Goal: Information Seeking & Learning: Check status

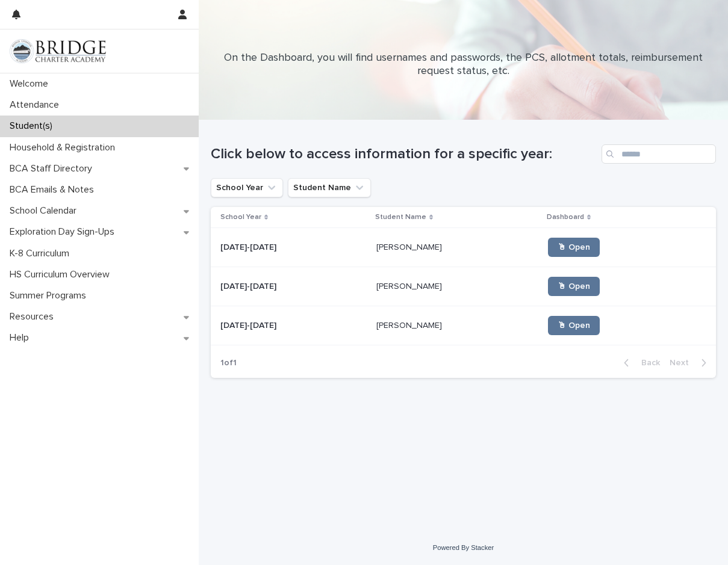
click at [471, 246] on p at bounding box center [457, 248] width 162 height 10
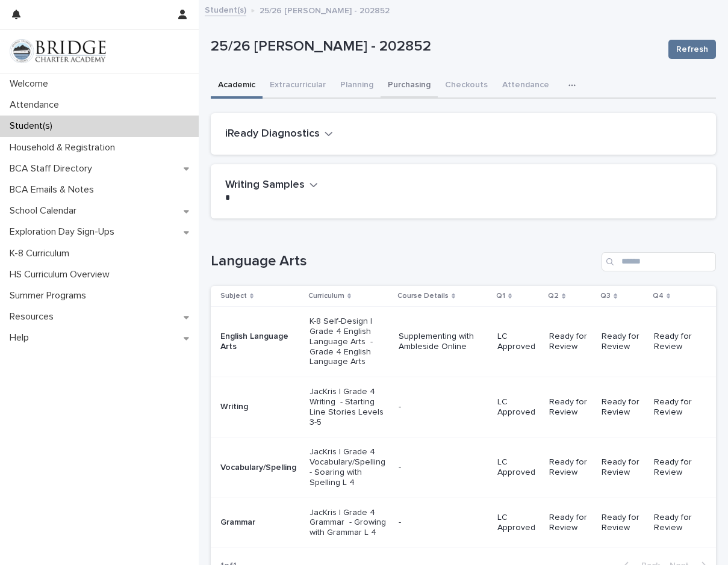
click at [396, 87] on button "Purchasing" at bounding box center [408, 85] width 57 height 25
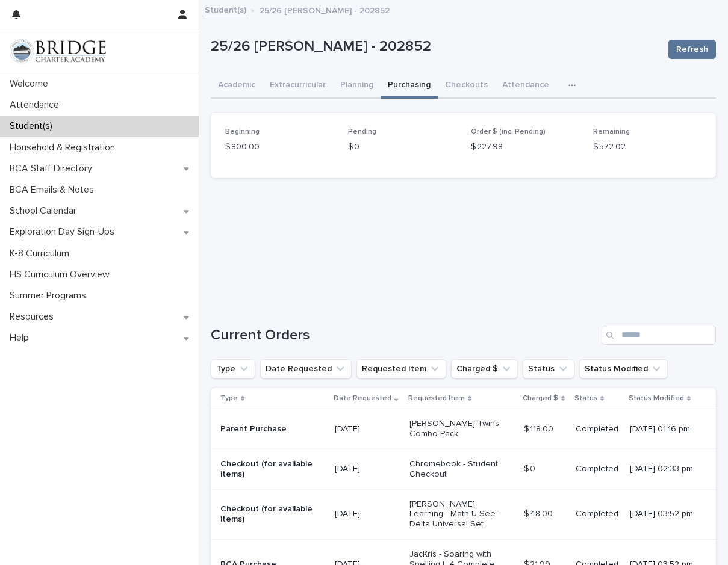
click at [560, 51] on p "25/26 [PERSON_NAME] - 202852" at bounding box center [435, 46] width 448 height 17
click at [224, 10] on link "Student(s)" at bounding box center [226, 9] width 42 height 14
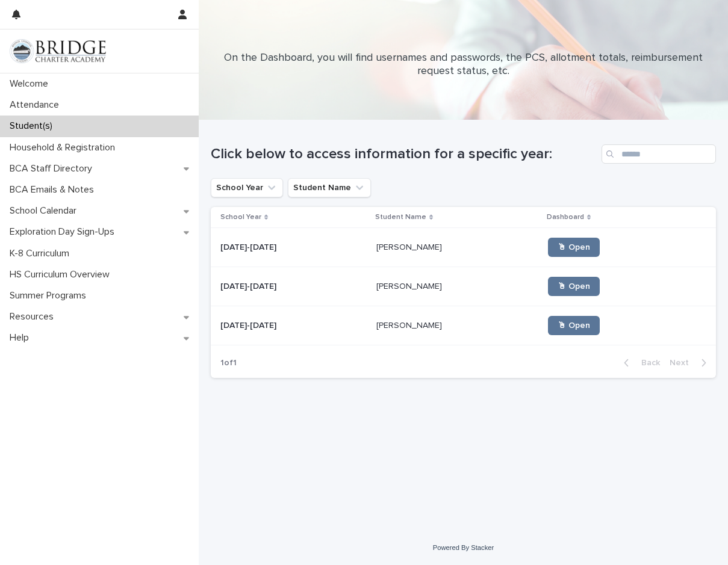
click at [376, 288] on p "[PERSON_NAME]" at bounding box center [410, 285] width 68 height 13
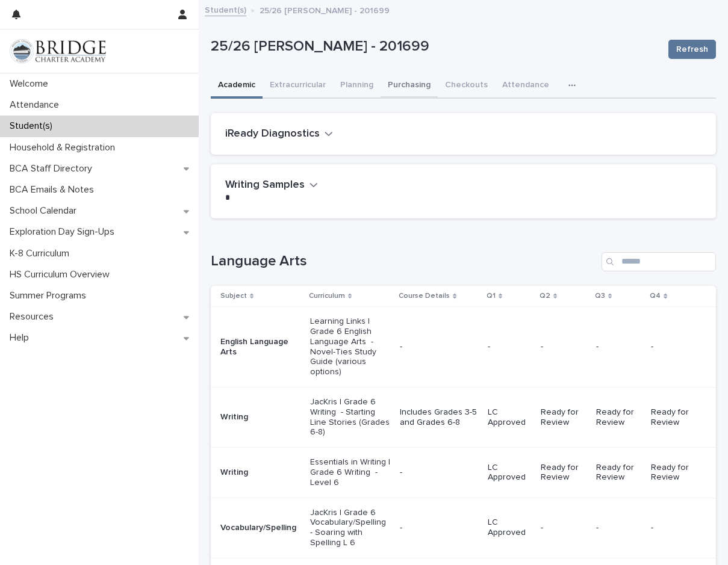
click at [424, 78] on button "Purchasing" at bounding box center [408, 85] width 57 height 25
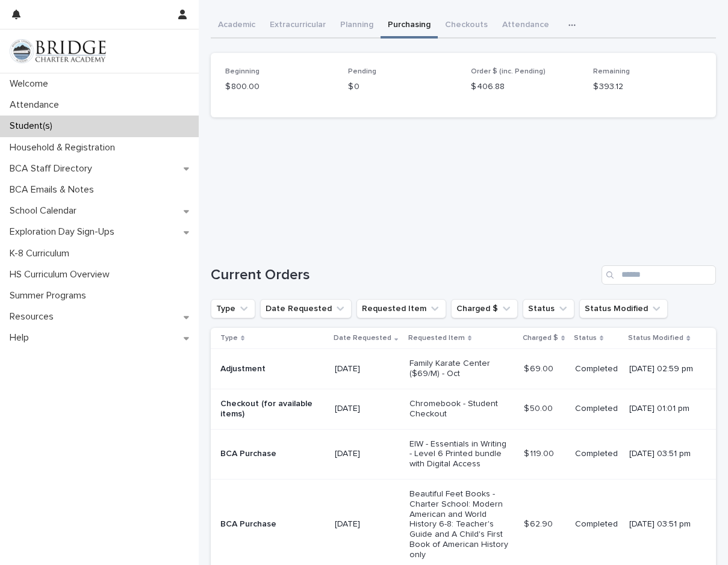
scroll to position [120, 0]
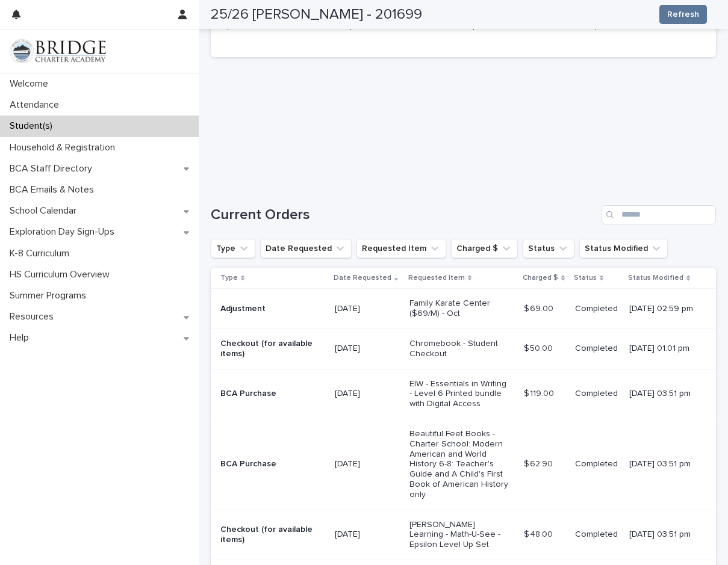
click at [690, 244] on div "Type Date Requested Requested Item Charged $ Status Status Modified" at bounding box center [463, 248] width 505 height 19
click at [445, 314] on p "Family Karate Center ($69/M) - Oct" at bounding box center [459, 308] width 100 height 20
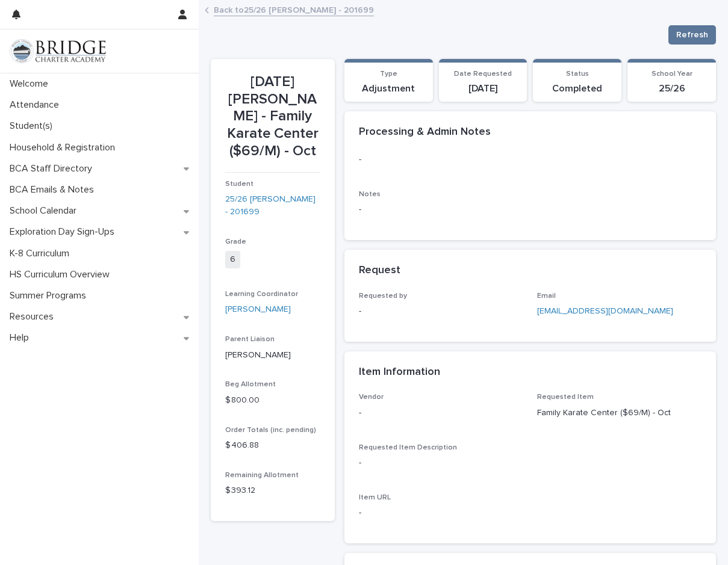
click at [212, 9] on div "Back to 25/26 [PERSON_NAME] - 201699" at bounding box center [463, 10] width 529 height 17
click at [225, 10] on link "Back to 25/26 [PERSON_NAME] - 201699" at bounding box center [294, 9] width 160 height 14
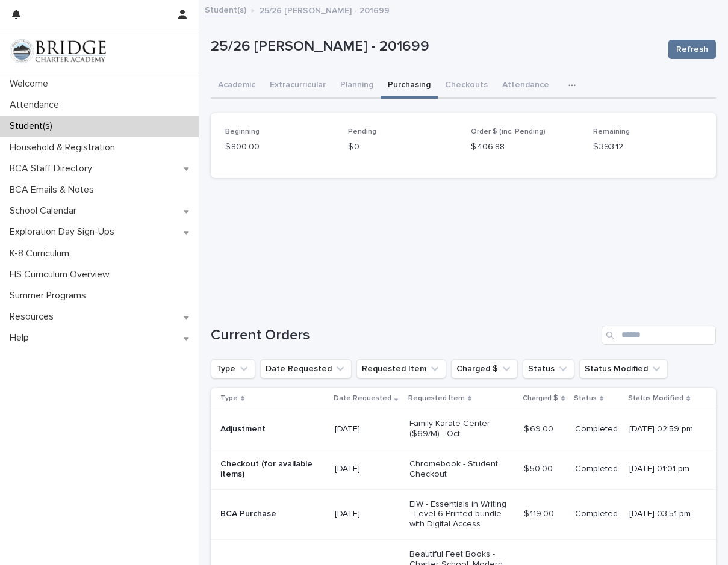
click at [213, 10] on link "Student(s)" at bounding box center [226, 9] width 42 height 14
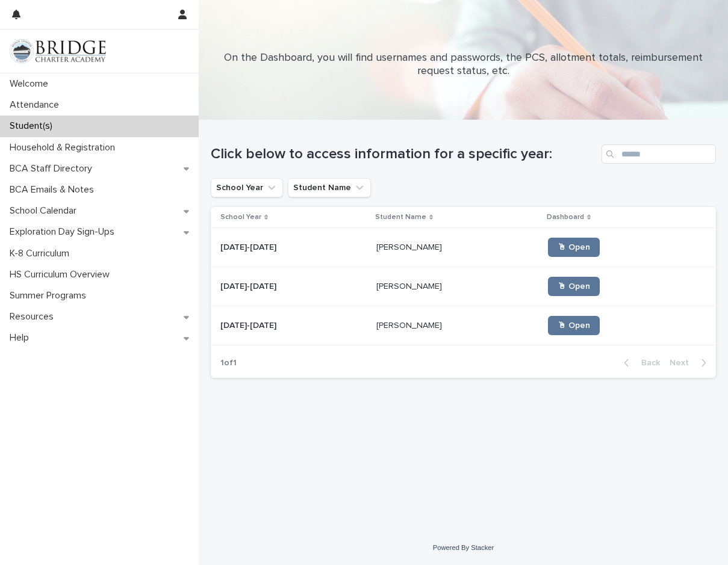
click at [402, 256] on div "[PERSON_NAME] [PERSON_NAME]" at bounding box center [457, 248] width 162 height 20
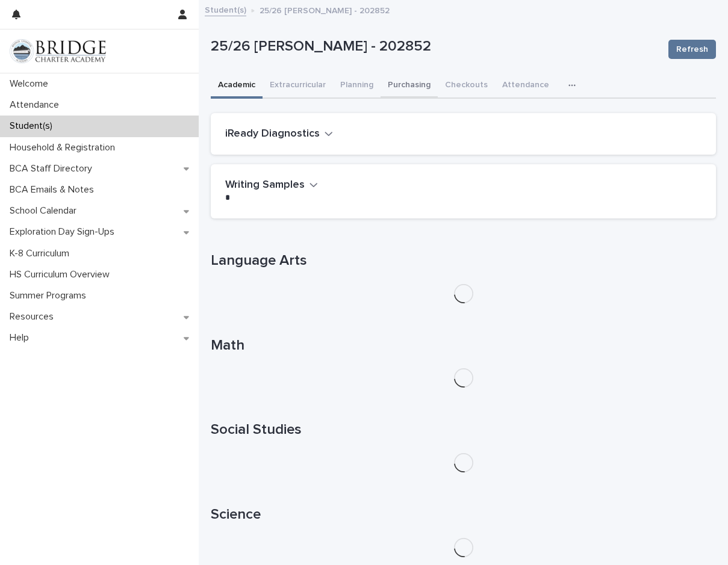
click at [392, 89] on button "Purchasing" at bounding box center [408, 85] width 57 height 25
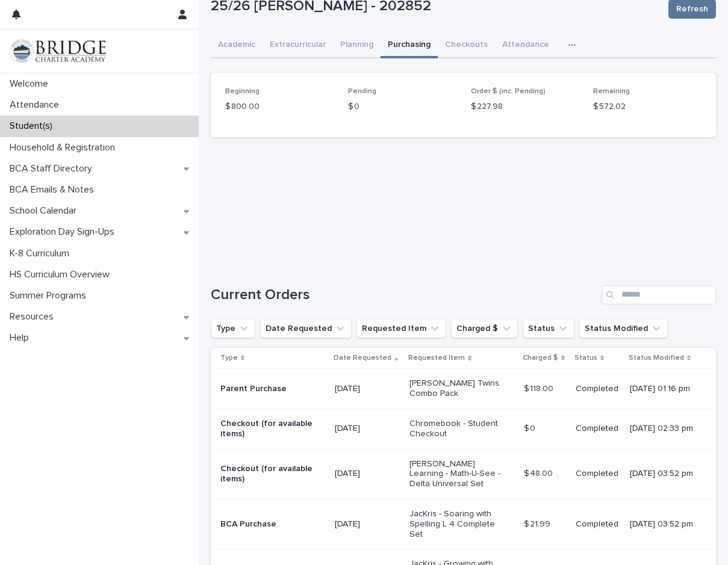
scroll to position [60, 0]
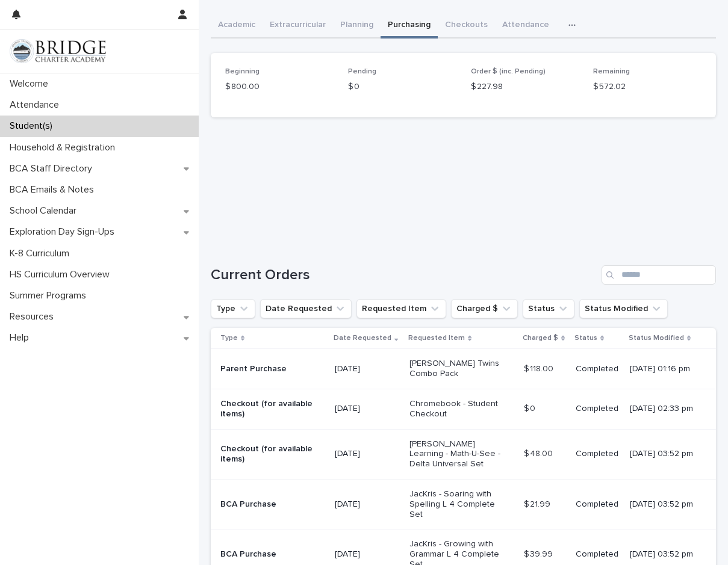
click at [314, 400] on p "Checkout (for available items)" at bounding box center [270, 409] width 100 height 20
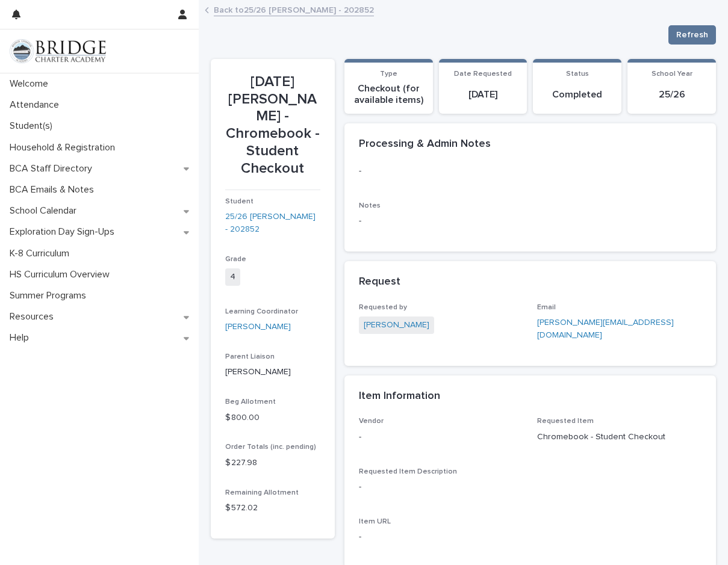
click at [216, 14] on link "Back to 25/26 [PERSON_NAME] - 202852" at bounding box center [294, 9] width 160 height 14
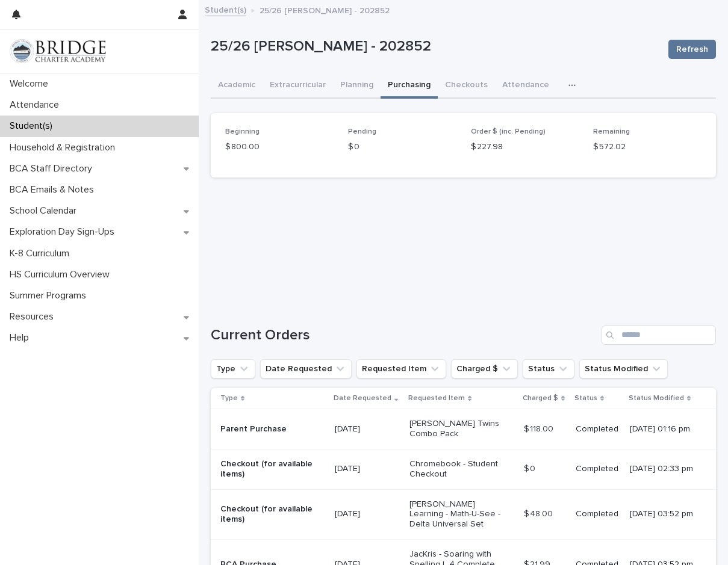
click at [217, 12] on link "Student(s)" at bounding box center [226, 9] width 42 height 14
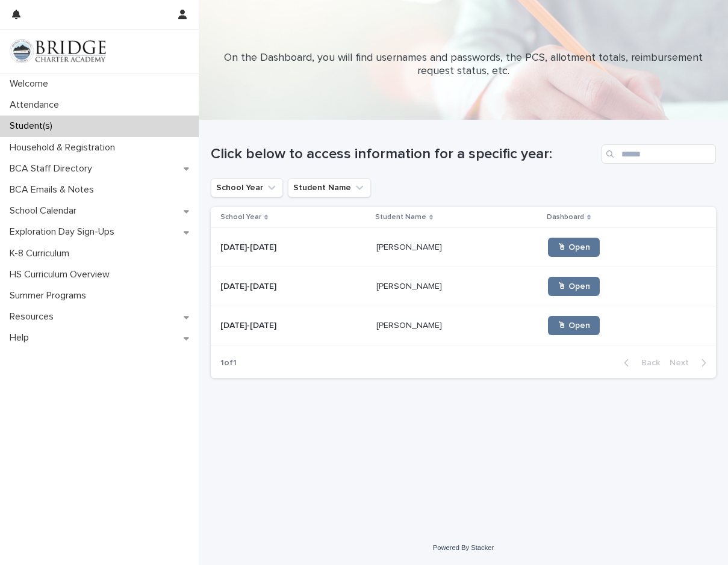
click at [376, 331] on div "[PERSON_NAME] [PERSON_NAME]" at bounding box center [457, 326] width 162 height 20
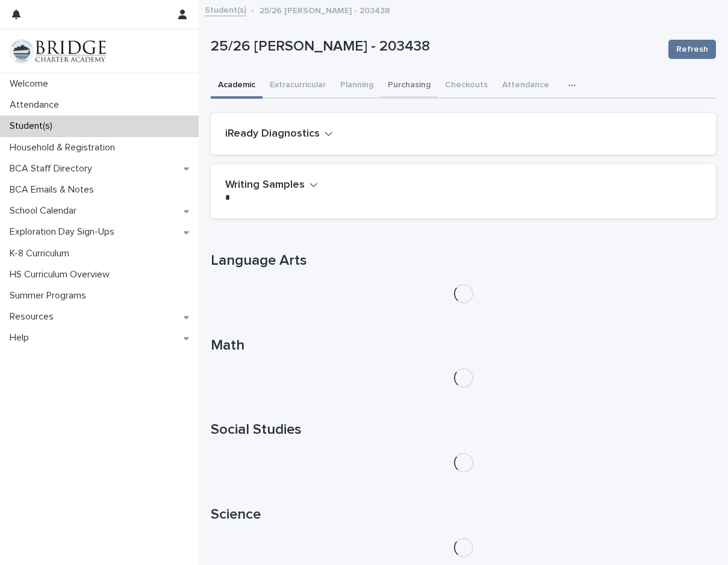
click at [419, 78] on button "Purchasing" at bounding box center [408, 85] width 57 height 25
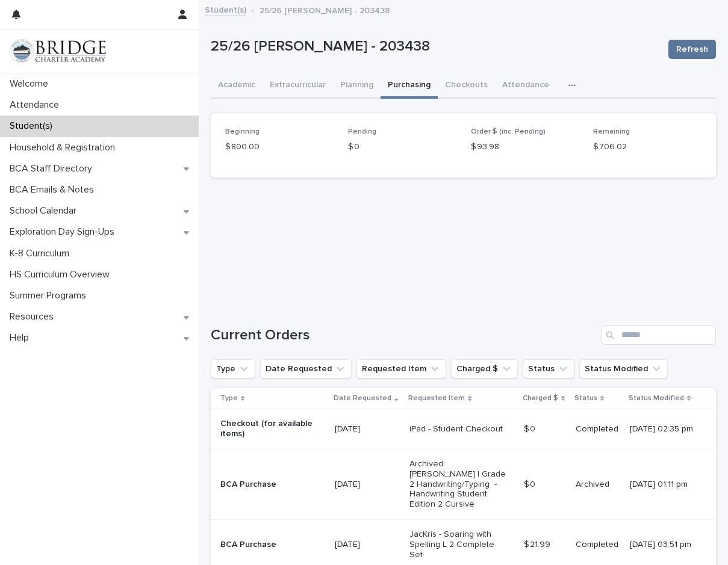
click at [229, 14] on link "Student(s)" at bounding box center [226, 9] width 42 height 14
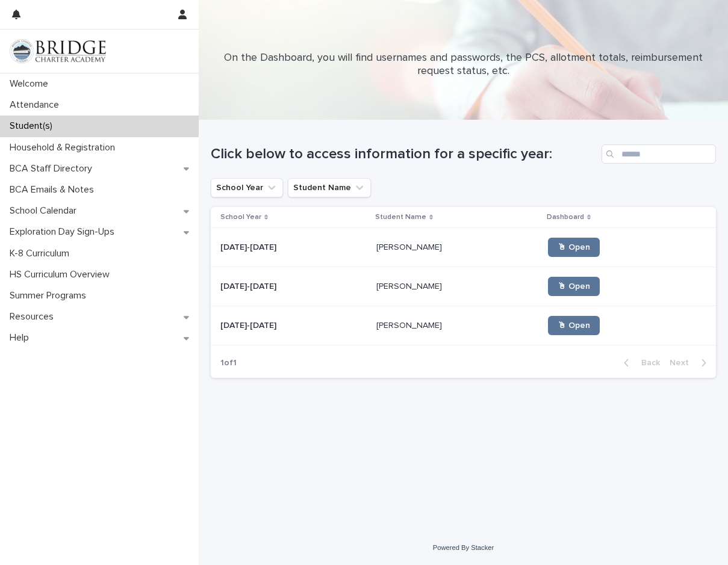
click at [404, 249] on p "[PERSON_NAME]" at bounding box center [410, 246] width 68 height 13
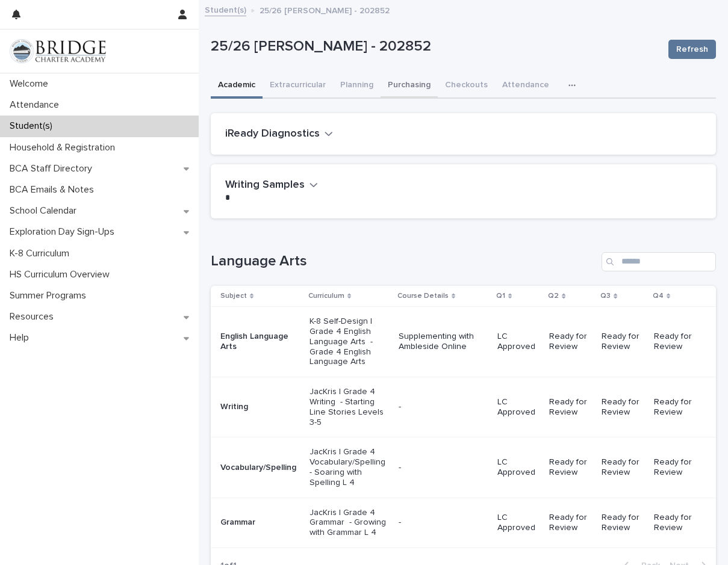
click at [423, 85] on button "Purchasing" at bounding box center [408, 85] width 57 height 25
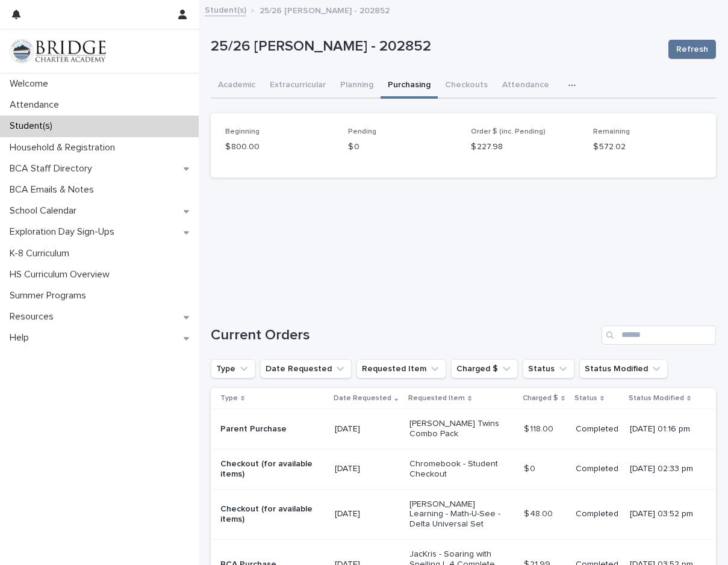
click at [227, 11] on link "Student(s)" at bounding box center [226, 9] width 42 height 14
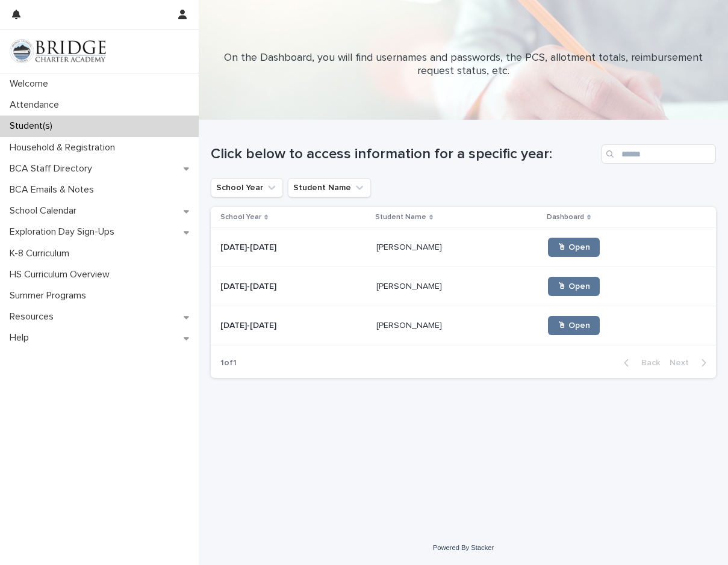
click at [427, 285] on p at bounding box center [457, 287] width 162 height 10
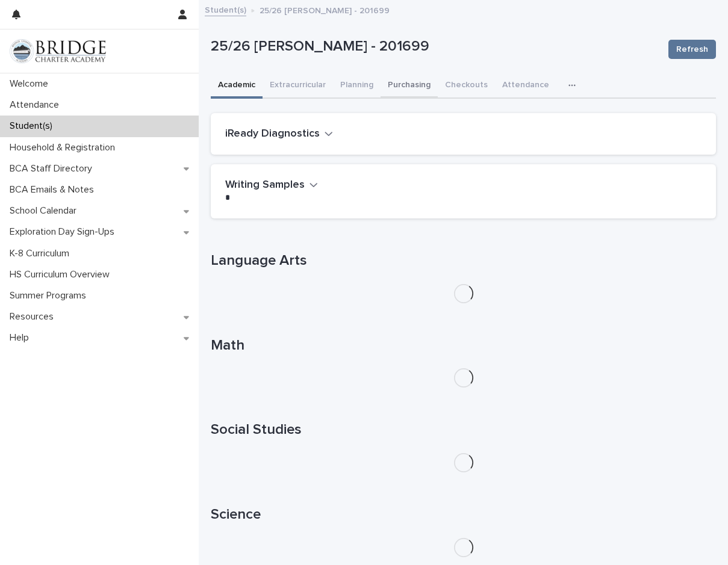
click at [415, 78] on button "Purchasing" at bounding box center [408, 85] width 57 height 25
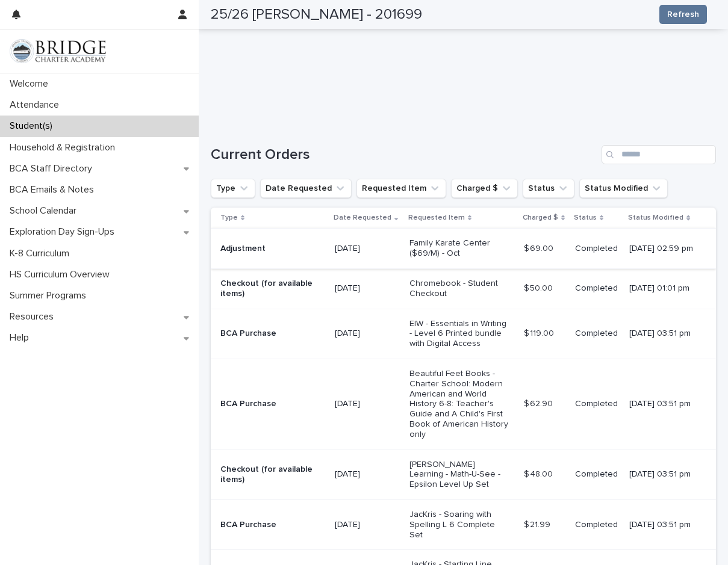
scroll to position [241, 0]
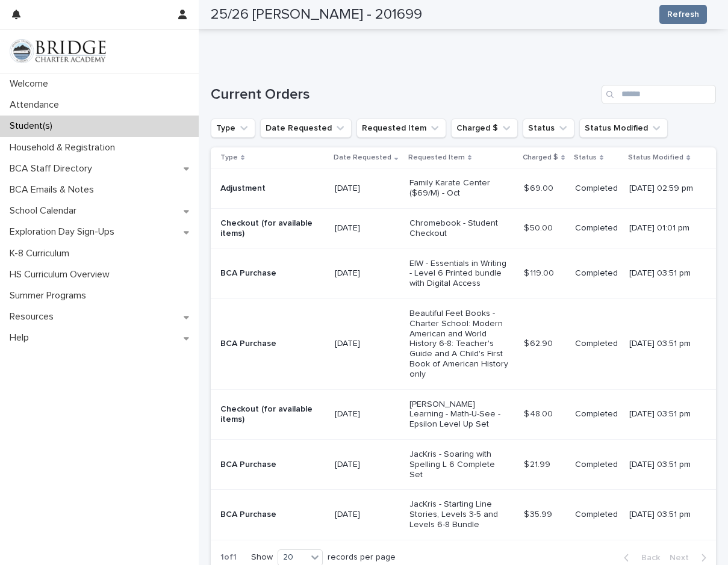
click at [431, 96] on h1 "Current Orders" at bounding box center [404, 94] width 386 height 17
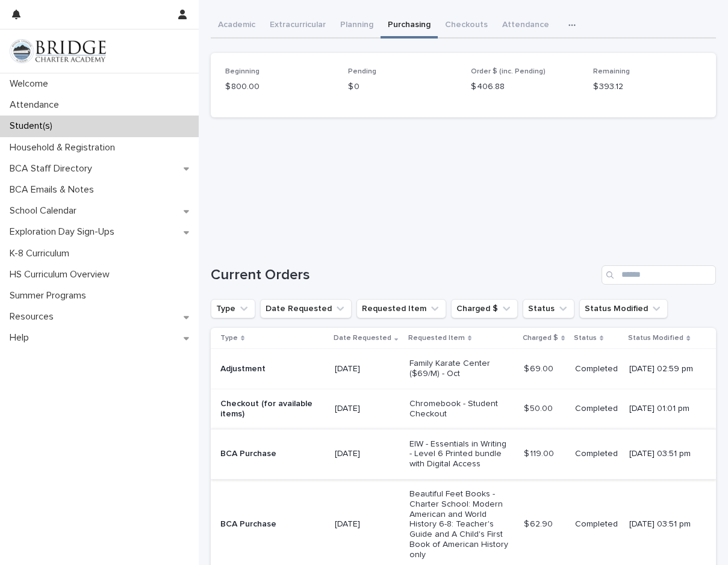
scroll to position [0, 0]
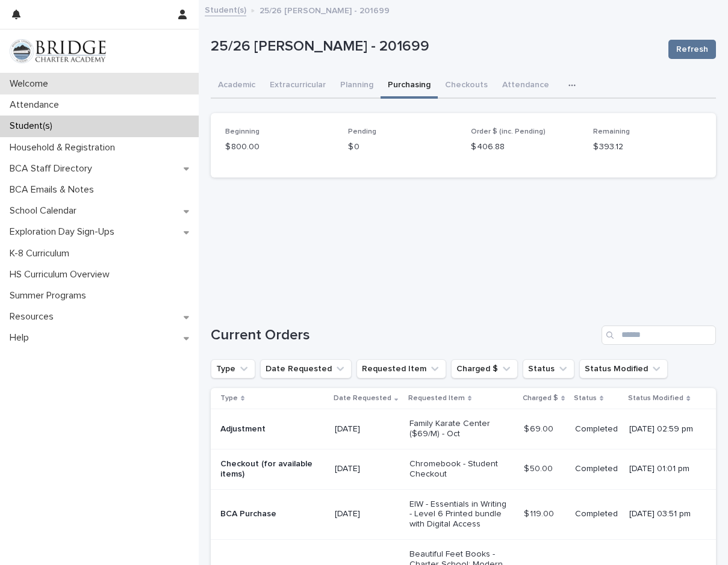
click at [43, 86] on p "Welcome" at bounding box center [31, 83] width 53 height 11
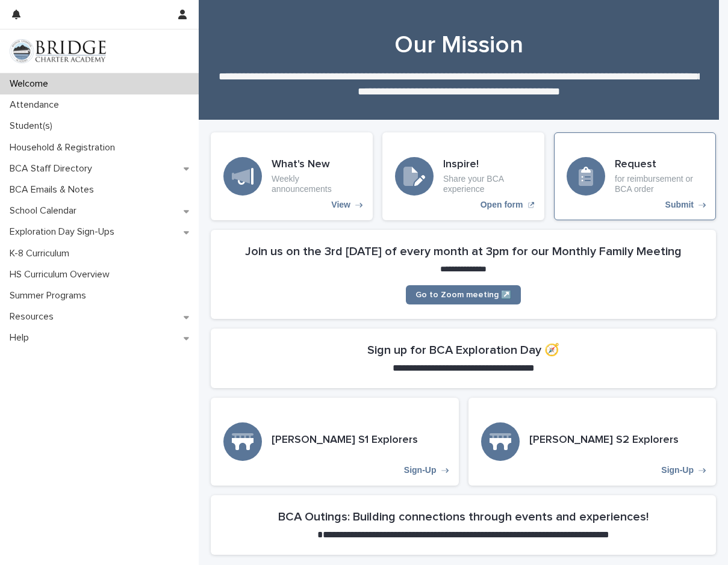
click at [625, 159] on h3 "Request" at bounding box center [658, 164] width 88 height 13
